Goal: Information Seeking & Learning: Learn about a topic

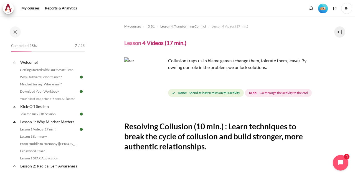
scroll to position [127, 0]
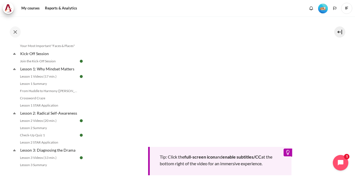
scroll to position [53, 0]
click at [49, 76] on link "Lesson 1 Videos (17 min.)" at bounding box center [48, 76] width 61 height 7
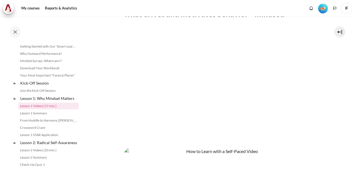
scroll to position [148, 0]
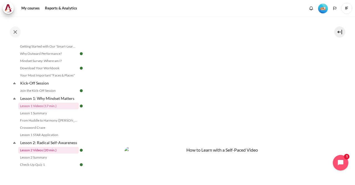
click at [49, 153] on link "Lesson 2 Videos (20 min.)" at bounding box center [48, 150] width 61 height 7
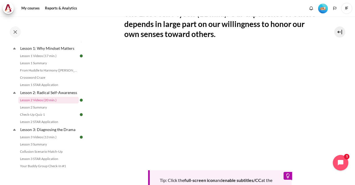
scroll to position [123, 0]
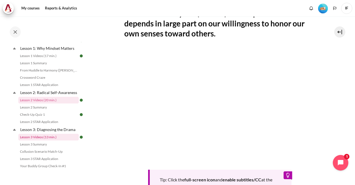
click at [48, 140] on link "Lesson 3 Videos (13 min.)" at bounding box center [48, 137] width 61 height 7
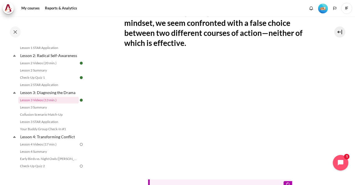
scroll to position [141, 0]
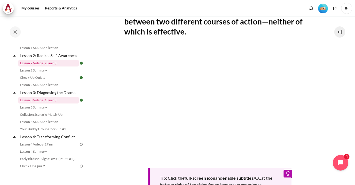
click at [43, 66] on link "Lesson 2 Videos (20 min.)" at bounding box center [48, 63] width 61 height 7
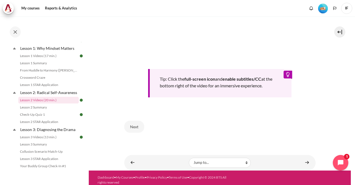
scroll to position [224, 0]
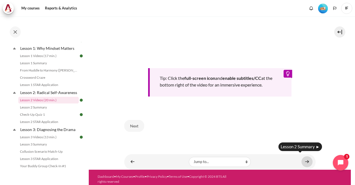
click at [303, 160] on link "Content" at bounding box center [307, 161] width 11 height 11
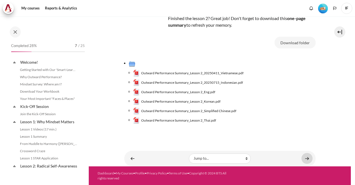
scroll to position [80, 0]
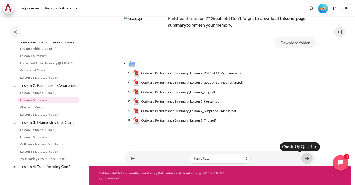
click at [304, 158] on link "Content" at bounding box center [307, 158] width 11 height 11
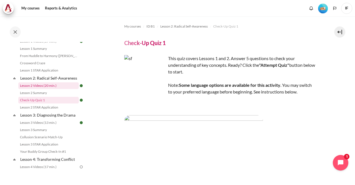
click at [47, 89] on link "Lesson 2 Videos (20 min.)" at bounding box center [48, 85] width 61 height 7
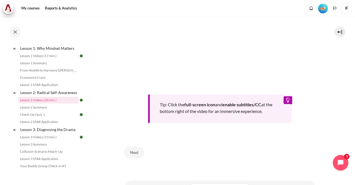
scroll to position [154, 0]
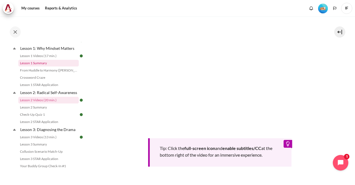
click at [35, 64] on link "Lesson 1 Summary" at bounding box center [48, 63] width 61 height 7
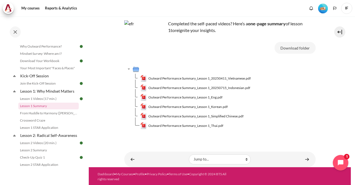
scroll to position [36, 0]
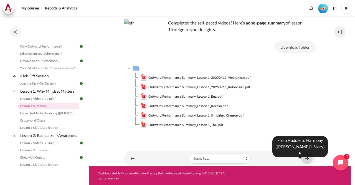
click at [304, 160] on link "Content" at bounding box center [307, 158] width 11 height 11
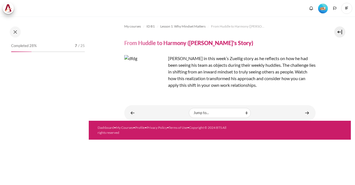
scroll to position [38, 0]
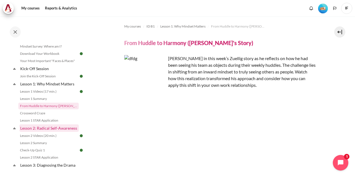
click at [41, 132] on link "Lesson 2: Radical Self-Awareness" at bounding box center [48, 127] width 59 height 7
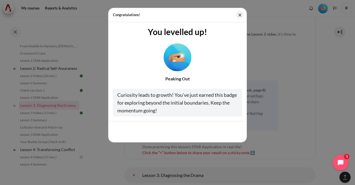
scroll to position [1726, 0]
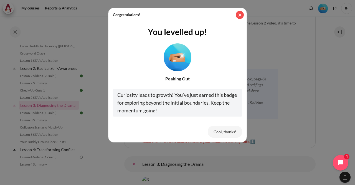
click at [241, 17] on button "Close" at bounding box center [240, 15] width 8 height 8
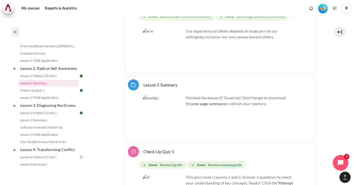
scroll to position [1334, 0]
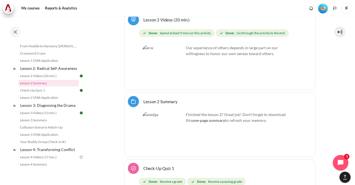
click at [249, 49] on div "Our experience of others depends in large part on our willingness to honor our …" at bounding box center [219, 64] width 155 height 44
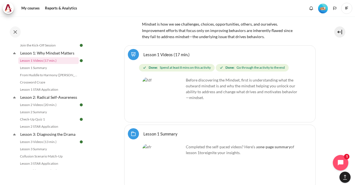
scroll to position [745, 0]
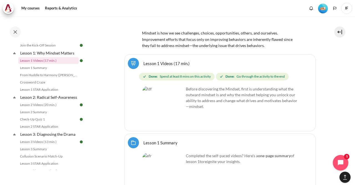
click at [177, 86] on img "Content" at bounding box center [163, 107] width 42 height 42
click at [54, 61] on link "Lesson 1 Videos (17 min.)" at bounding box center [48, 60] width 61 height 7
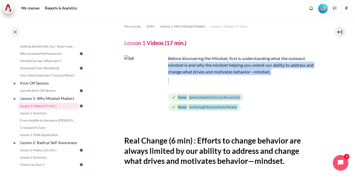
drag, startPoint x: 351, startPoint y: 55, endPoint x: 355, endPoint y: 98, distance: 42.6
click at [355, 98] on div "My courses ID B1 Lesson 1: Why Mindset Matters Lesson 1 Videos (17 min.) Lesson…" at bounding box center [177, 100] width 355 height 168
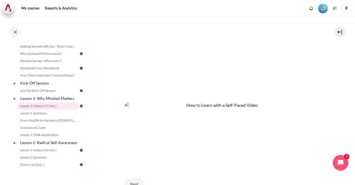
scroll to position [251, 0]
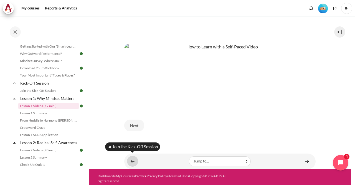
click at [133, 159] on link "Content" at bounding box center [132, 160] width 11 height 11
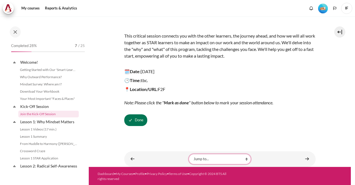
scroll to position [8, 0]
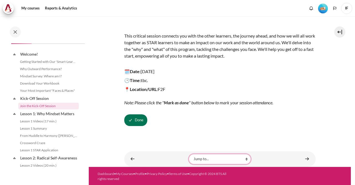
click at [245, 157] on select "Jump to... Getting Started with Our 'Smart-Learning' Platform Why Outward Perfo…" at bounding box center [220, 159] width 62 height 10
select select "/mod/lesson/view.php?id=19011&forceview=1"
click at [189, 154] on select "Jump to... Getting Started with Our 'Smart-Learning' Platform Why Outward Perfo…" at bounding box center [220, 159] width 62 height 10
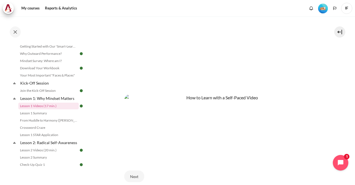
scroll to position [251, 0]
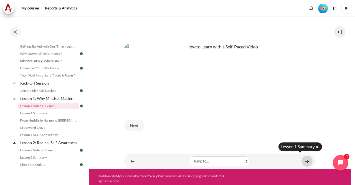
click at [303, 159] on link "Content" at bounding box center [307, 160] width 11 height 11
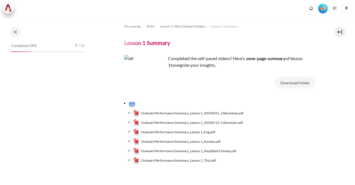
scroll to position [40, 0]
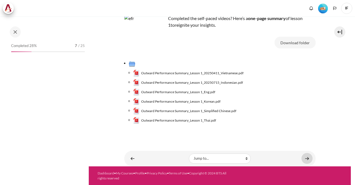
click at [305, 158] on link "Content" at bounding box center [307, 158] width 11 height 11
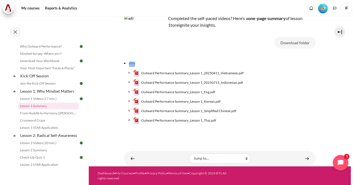
scroll to position [36, 0]
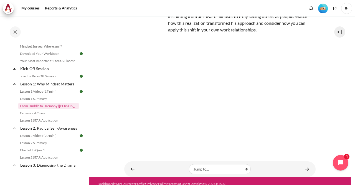
scroll to position [64, 0]
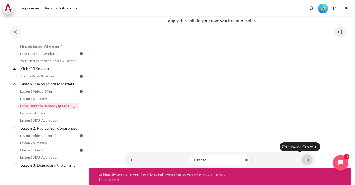
click at [307, 158] on link "Content" at bounding box center [307, 159] width 11 height 11
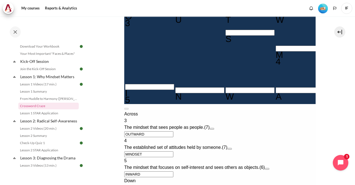
scroll to position [321, 0]
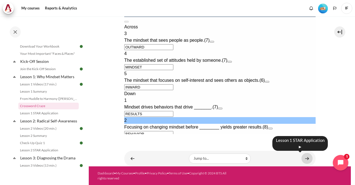
click at [305, 159] on link "Content" at bounding box center [307, 158] width 11 height 11
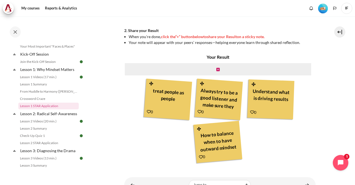
scroll to position [214, 0]
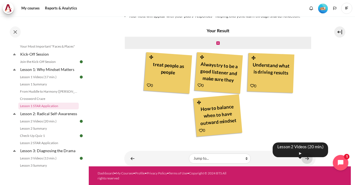
click at [303, 157] on link "Content" at bounding box center [307, 158] width 11 height 11
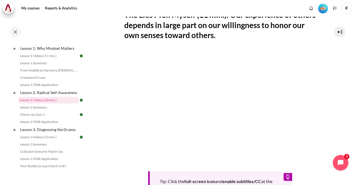
scroll to position [225, 0]
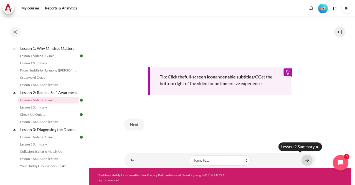
click at [305, 159] on link "Content" at bounding box center [307, 160] width 11 height 11
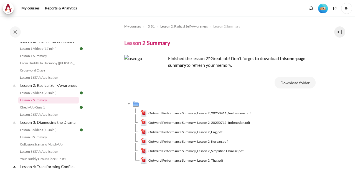
scroll to position [36, 0]
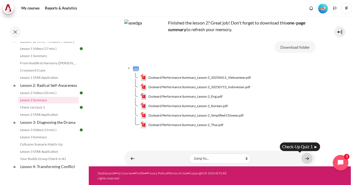
click at [303, 157] on link "Content" at bounding box center [307, 158] width 11 height 11
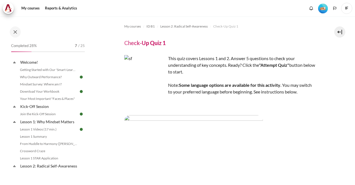
scroll to position [261, 0]
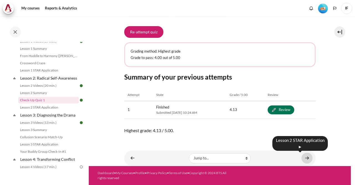
click at [303, 157] on link "Content" at bounding box center [307, 157] width 11 height 11
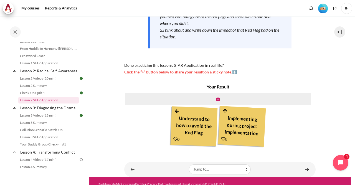
scroll to position [126, 0]
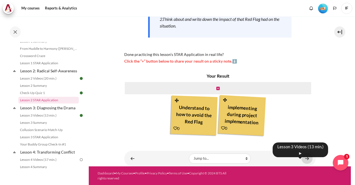
click at [305, 160] on link "Content" at bounding box center [307, 158] width 11 height 11
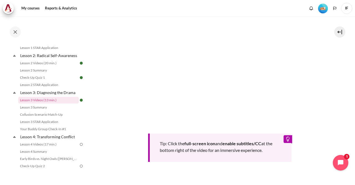
scroll to position [242, 0]
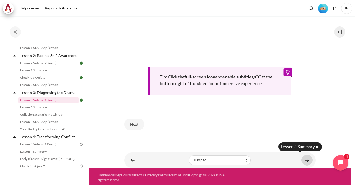
click at [304, 158] on link "Content" at bounding box center [307, 159] width 11 height 11
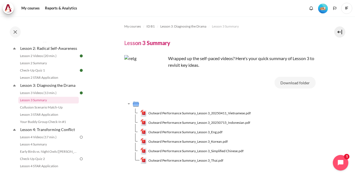
scroll to position [36, 0]
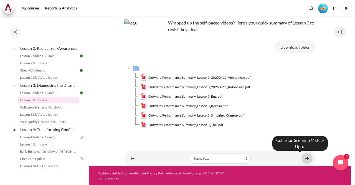
click at [302, 161] on link "Content" at bounding box center [307, 158] width 11 height 11
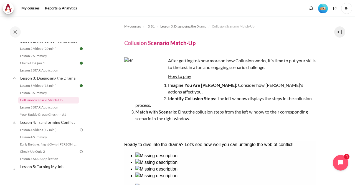
scroll to position [130, 0]
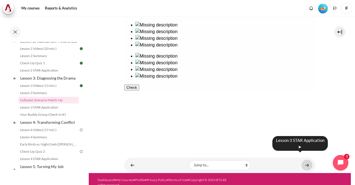
click at [307, 159] on link "Content" at bounding box center [307, 164] width 11 height 11
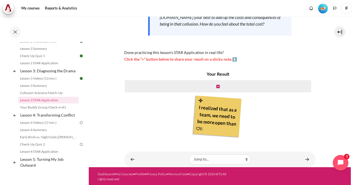
scroll to position [122, 0]
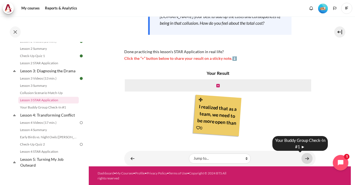
click at [305, 157] on link "Content" at bounding box center [307, 158] width 11 height 11
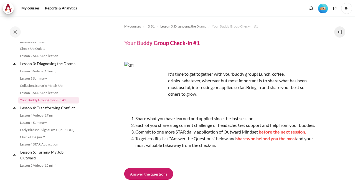
scroll to position [67, 0]
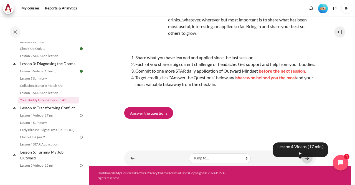
click at [306, 158] on link "Content" at bounding box center [307, 157] width 11 height 11
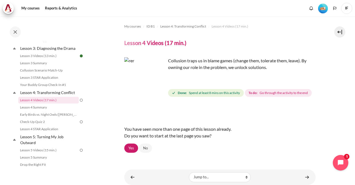
scroll to position [28, 0]
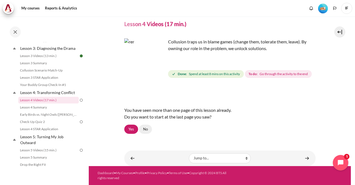
click at [146, 130] on link "No" at bounding box center [145, 128] width 13 height 9
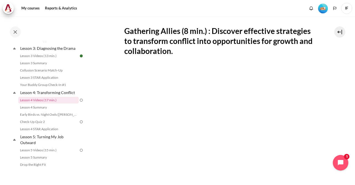
scroll to position [109, 0]
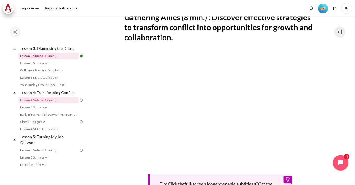
click at [47, 59] on link "Lesson 3 Videos (13 min.)" at bounding box center [48, 55] width 61 height 7
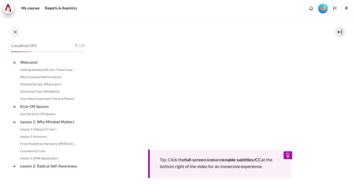
scroll to position [110, 0]
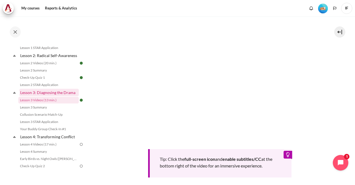
click at [46, 96] on link "Lesson 3: Diagnosing the Drama" at bounding box center [48, 92] width 59 height 7
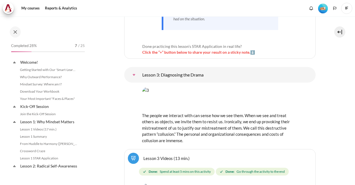
scroll to position [140, 0]
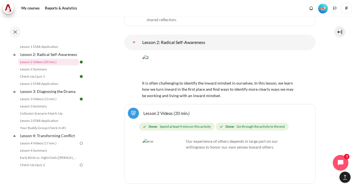
scroll to position [1226, 0]
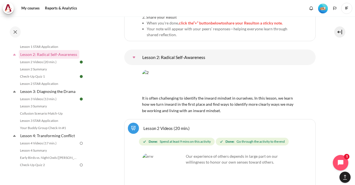
click at [165, 125] on link "Lesson 2 Videos (20 min.)" at bounding box center [166, 127] width 46 height 5
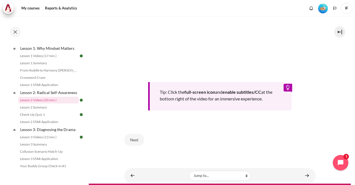
scroll to position [211, 0]
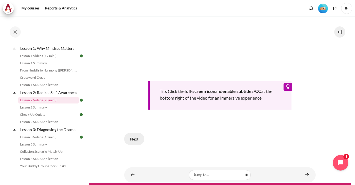
click at [134, 137] on button "Next" at bounding box center [134, 139] width 20 height 12
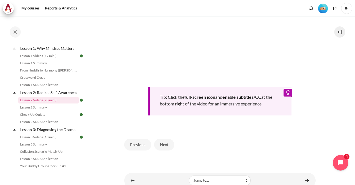
scroll to position [220, 0]
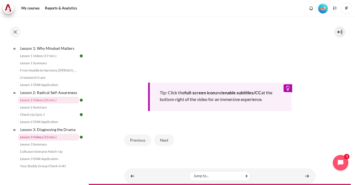
click at [43, 140] on link "Lesson 3 Videos (13 min.)" at bounding box center [48, 137] width 61 height 7
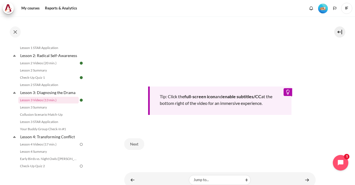
scroll to position [223, 0]
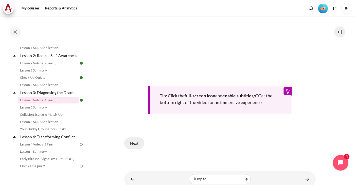
click at [137, 143] on button "Next" at bounding box center [134, 143] width 20 height 12
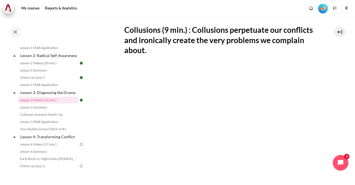
scroll to position [112, 0]
